Goal: Information Seeking & Learning: Learn about a topic

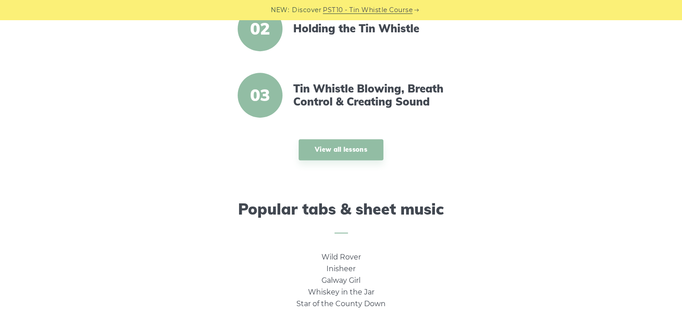
scroll to position [448, 0]
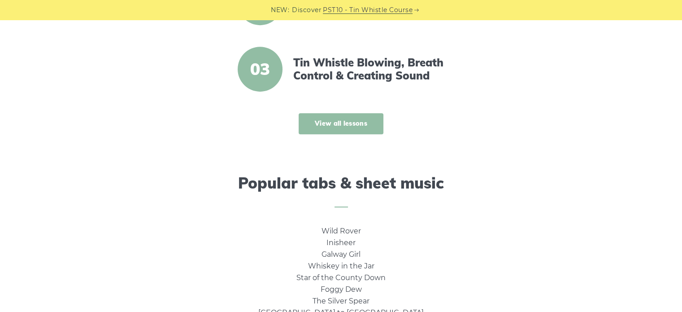
click at [365, 132] on link "View all lessons" at bounding box center [341, 123] width 85 height 21
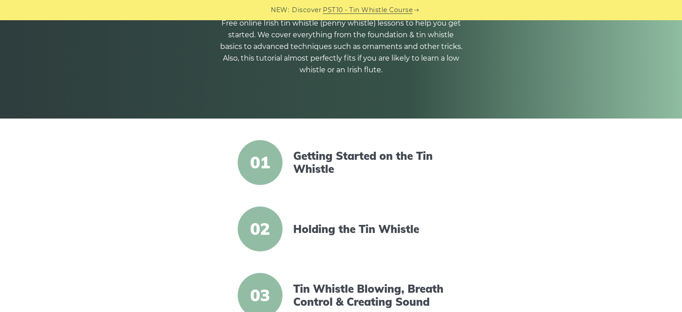
scroll to position [224, 0]
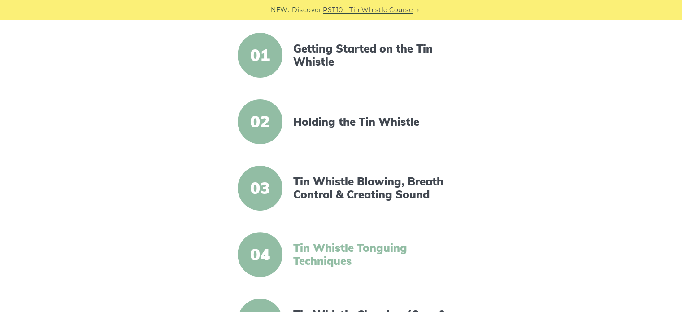
click at [369, 256] on link "Tin Whistle Tonguing Techniques" at bounding box center [370, 254] width 154 height 26
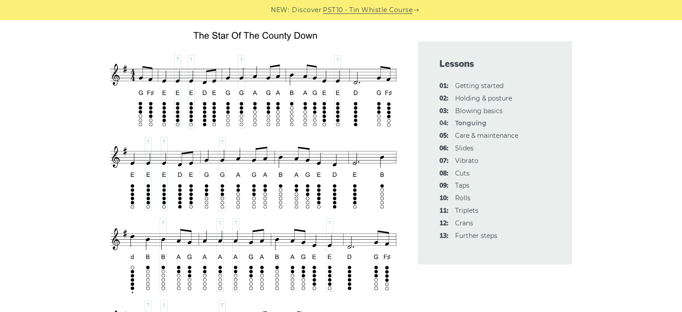
scroll to position [1569, 0]
